Goal: Check status: Check status

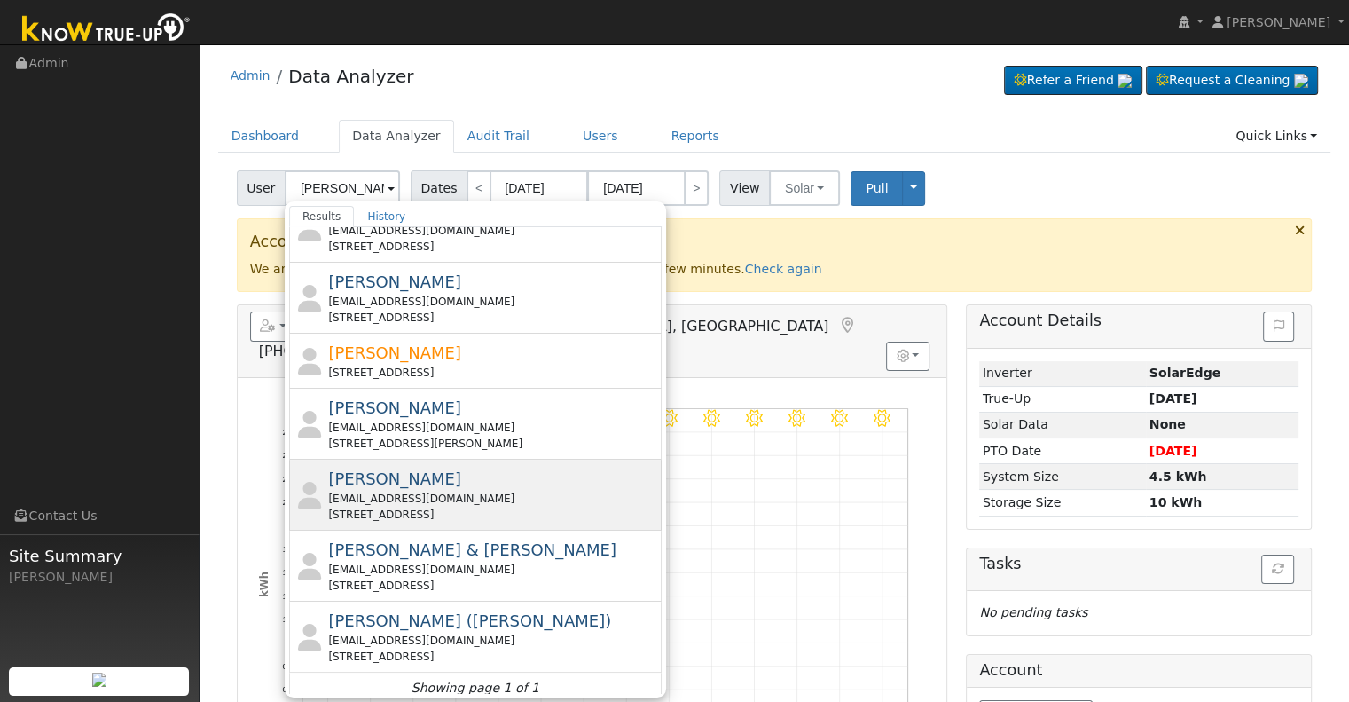
scroll to position [470, 0]
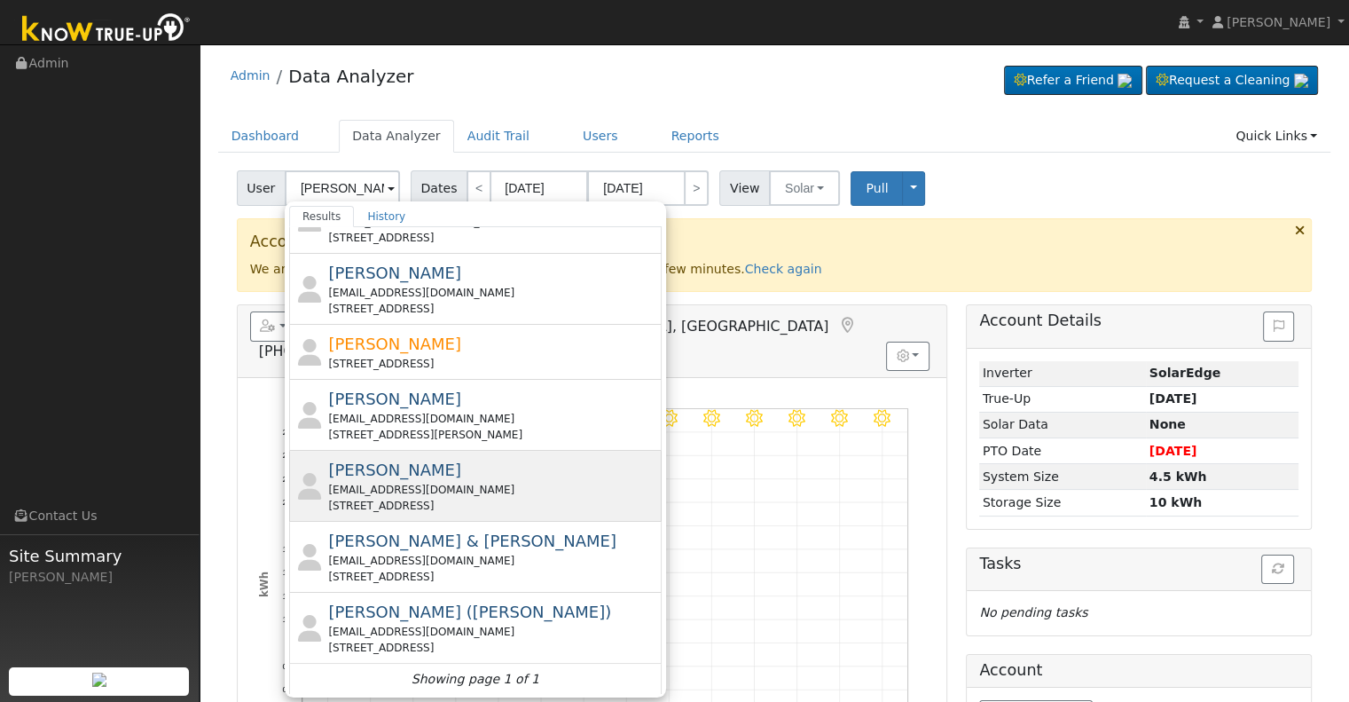
click at [424, 475] on div "[PERSON_NAME] [EMAIL_ADDRESS][DOMAIN_NAME] [STREET_ADDRESS]" at bounding box center [492, 486] width 329 height 56
type input "[PERSON_NAME]"
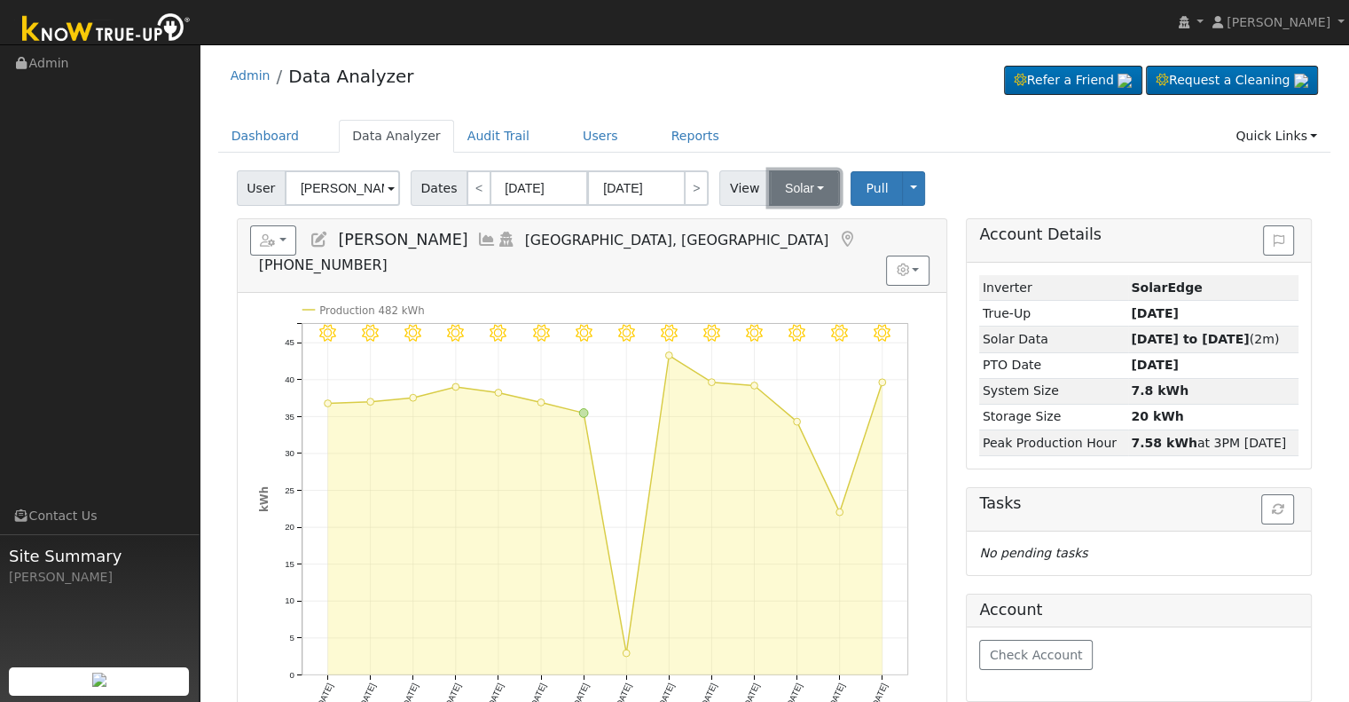
click at [799, 194] on button "Solar" at bounding box center [804, 187] width 71 height 35
click at [797, 216] on link "Utility" at bounding box center [827, 227] width 123 height 25
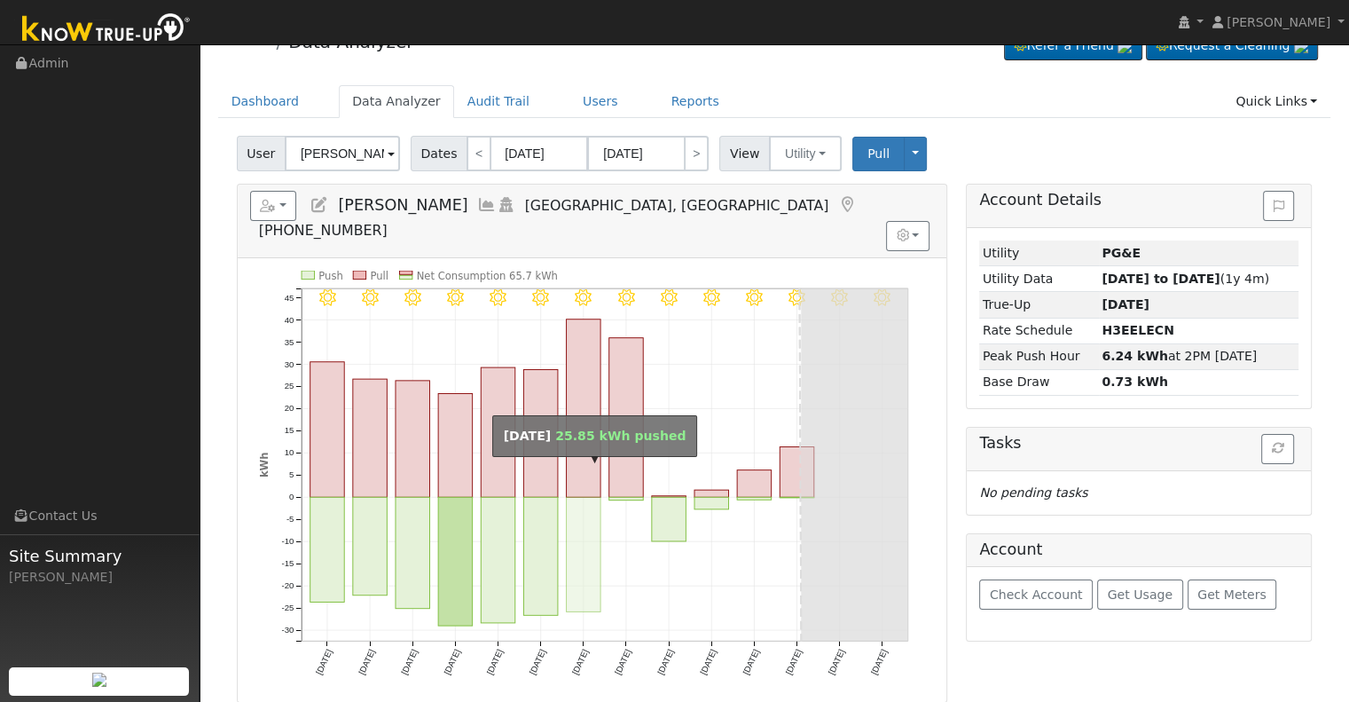
scroll to position [0, 0]
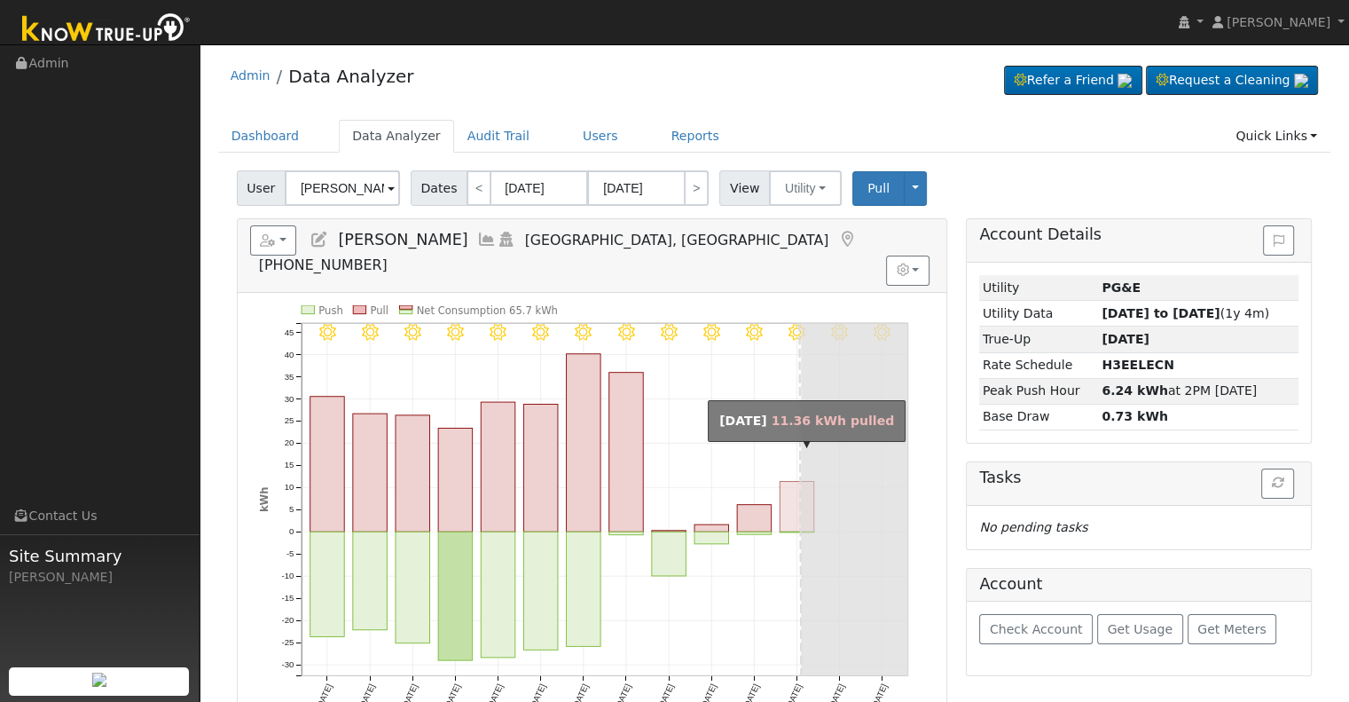
click at [794, 483] on rect "onclick=""" at bounding box center [797, 506] width 35 height 51
type input "[DATE]"
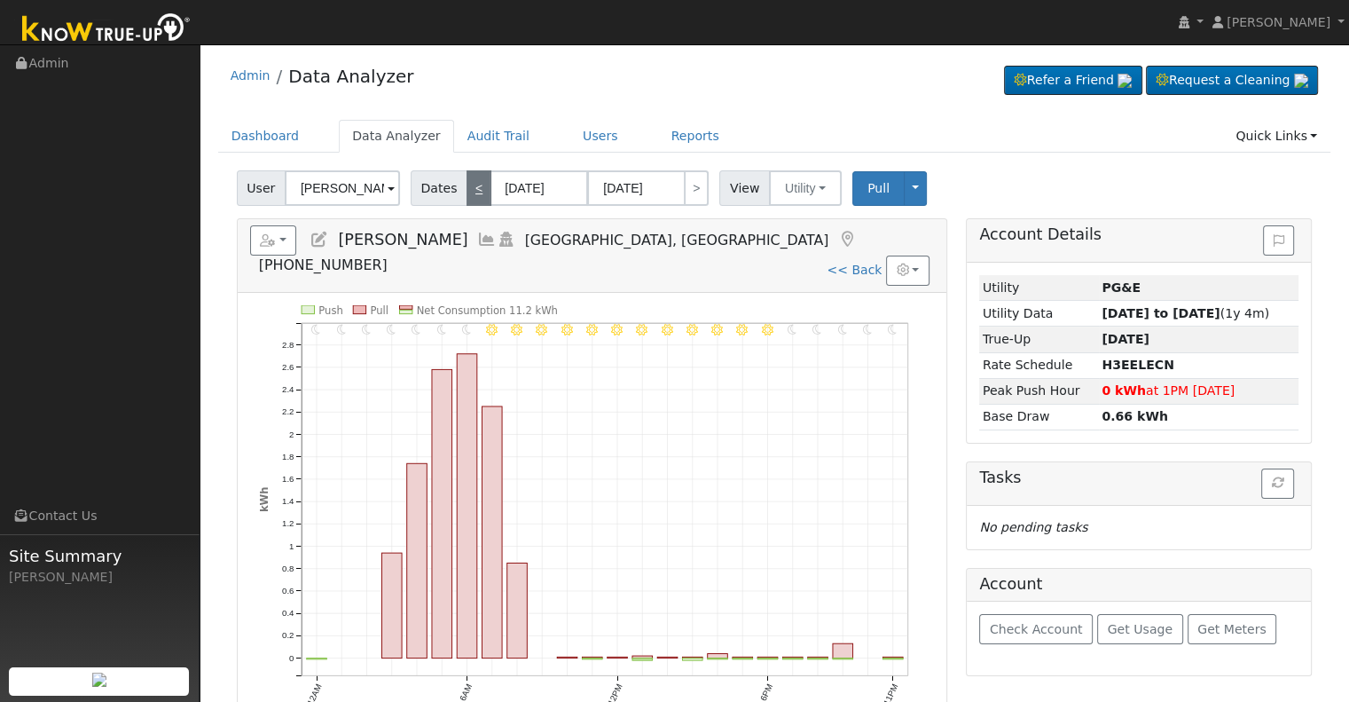
click at [473, 196] on link "<" at bounding box center [479, 187] width 25 height 35
type input "[DATE]"
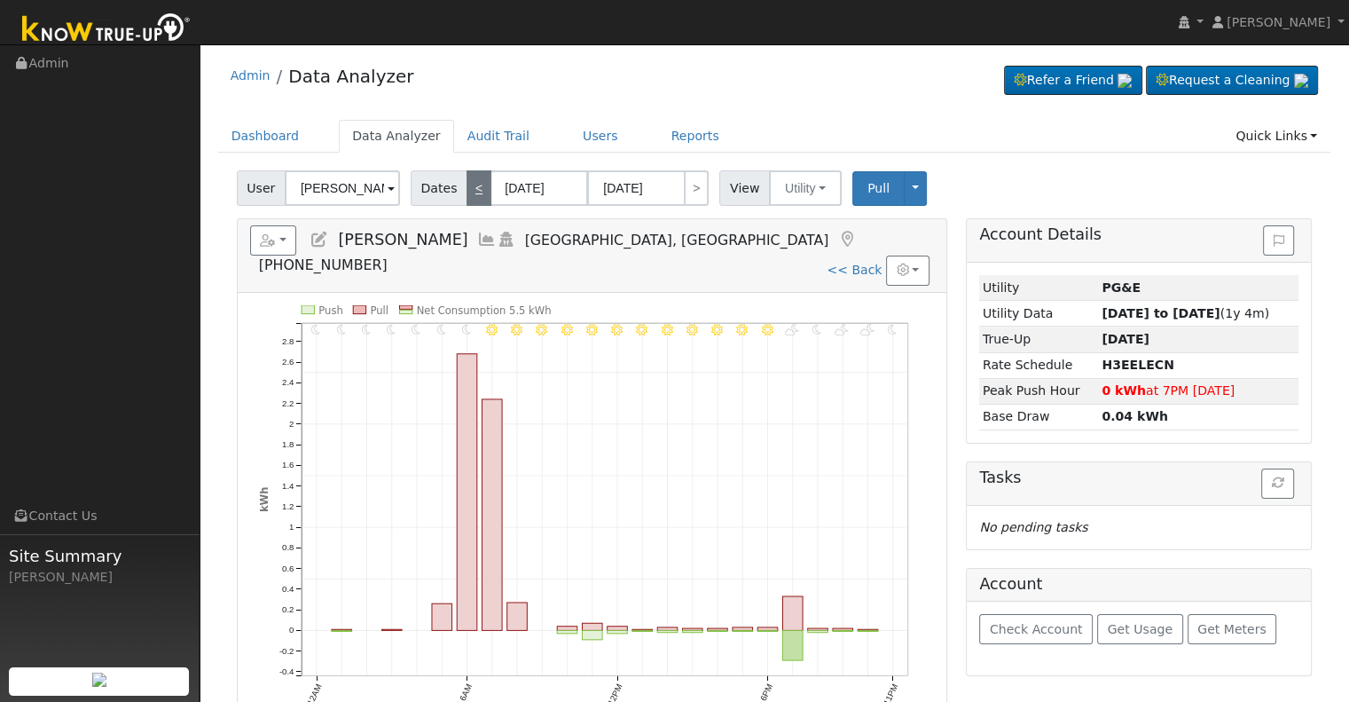
click at [473, 196] on link "<" at bounding box center [479, 187] width 25 height 35
type input "[DATE]"
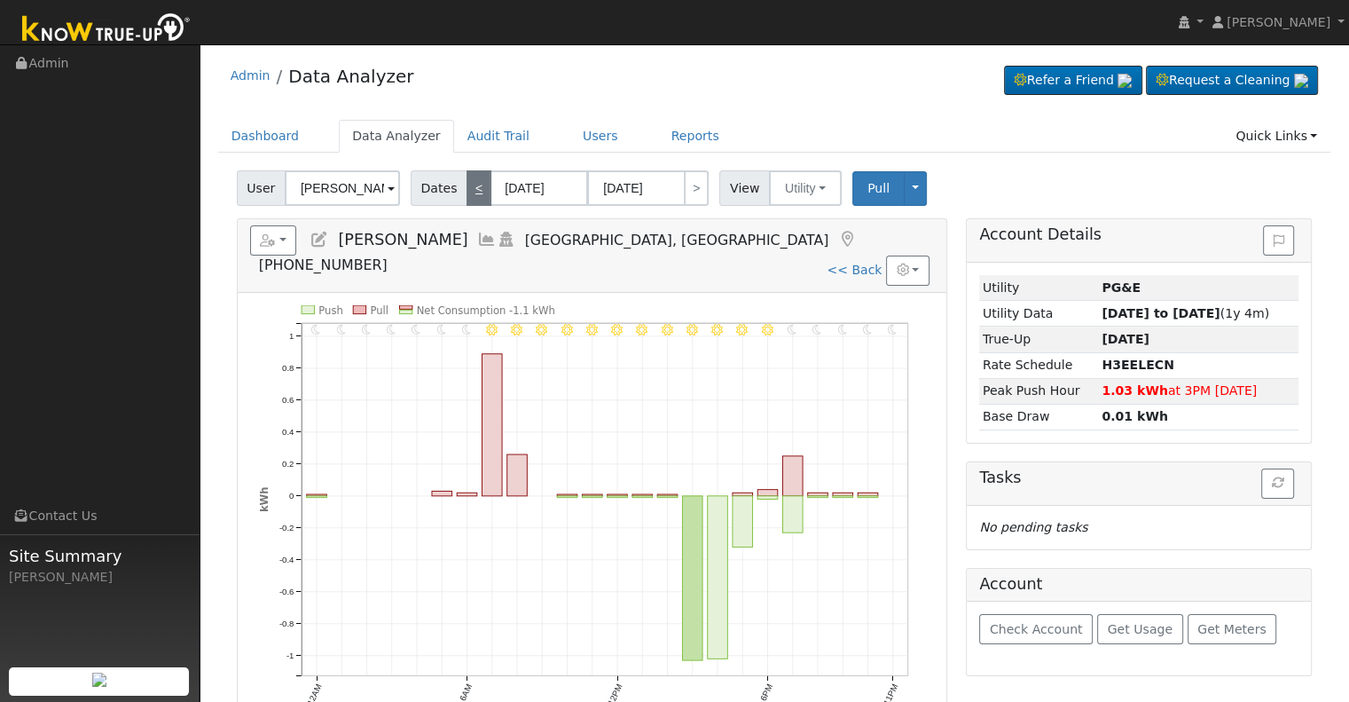
click at [473, 196] on link "<" at bounding box center [479, 187] width 25 height 35
type input "[DATE]"
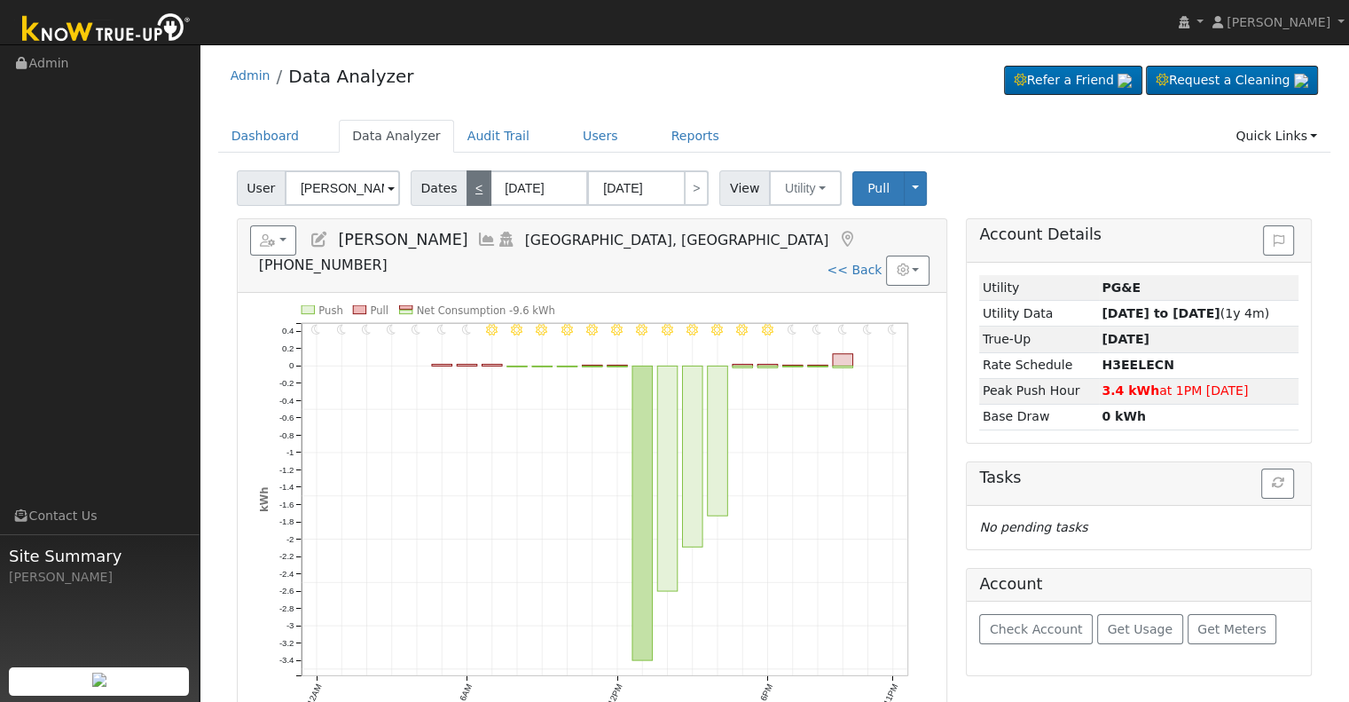
click at [473, 196] on link "<" at bounding box center [479, 187] width 25 height 35
type input "[DATE]"
